Goal: Check status

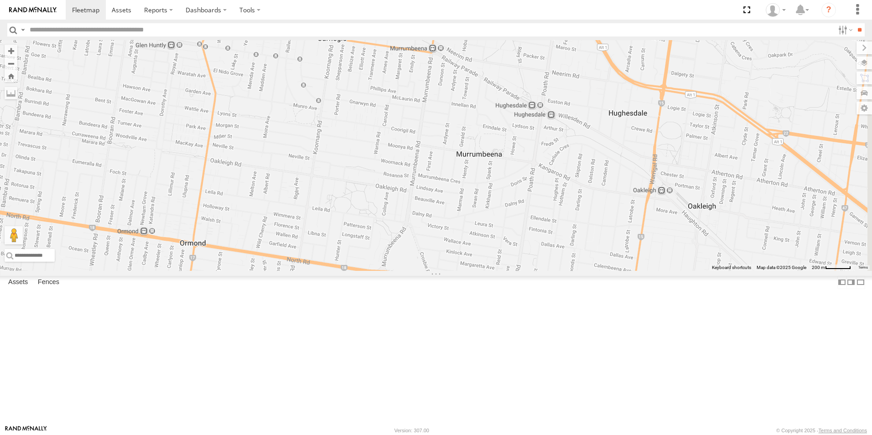
click at [445, 9] on span at bounding box center [437, 1] width 16 height 16
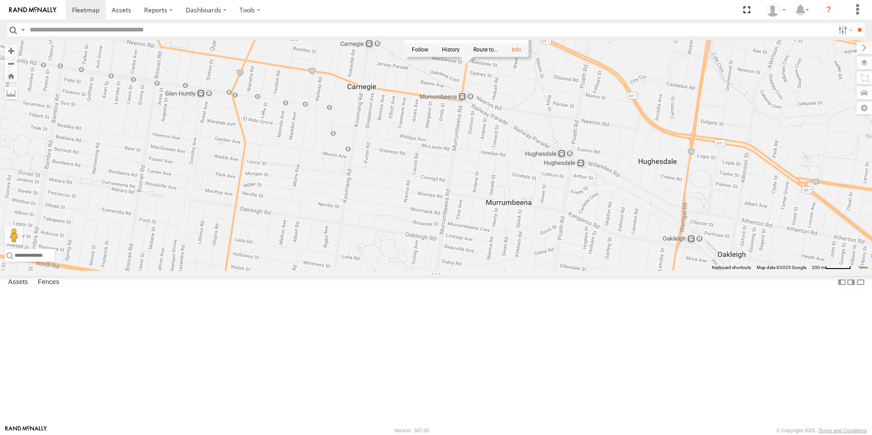
click at [624, 177] on div "1GI7GR - Hiace 1GI7GR - Hiace All Assets [PERSON_NAME] St Murrumbeena -37.8875 …" at bounding box center [436, 155] width 872 height 231
click at [475, 57] on span at bounding box center [467, 49] width 16 height 16
click at [630, 183] on div "1GI7GR - Hiace 2 1GI7GR - Hiace All Assets [PERSON_NAME] St Murrumbeena -37.887…" at bounding box center [436, 155] width 872 height 231
click at [475, 57] on span at bounding box center [467, 49] width 16 height 16
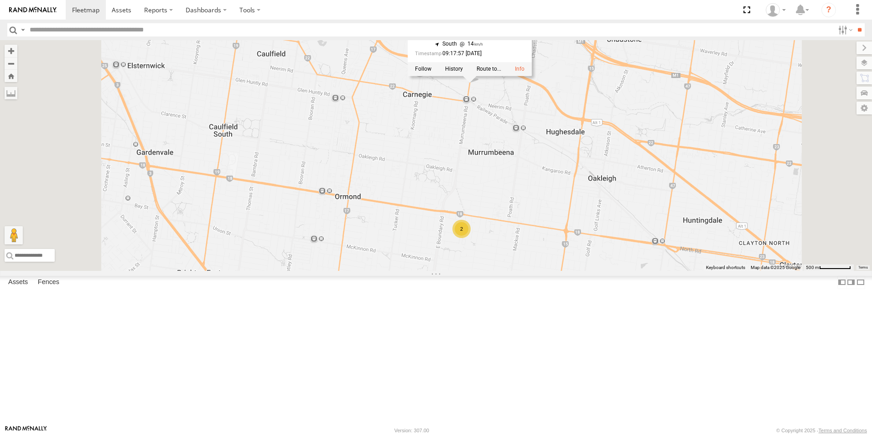
click at [587, 231] on div "1GI7GR - Hiace 1GI7GR - Hiace All Assets [PERSON_NAME] St Murrumbeena -37.8875 …" at bounding box center [436, 155] width 872 height 231
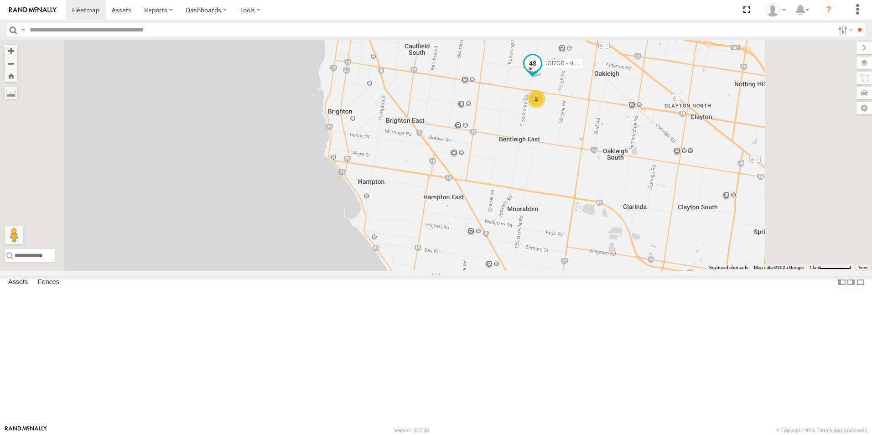
click at [541, 72] on span at bounding box center [533, 64] width 16 height 16
click at [676, 203] on div "1GI7GR - Hiace 2 YHH191 2 1GI7GR - Hiace All Assets Murrumbeena Rd Murrumbeena …" at bounding box center [436, 155] width 872 height 231
